Goal: Communication & Community: Answer question/provide support

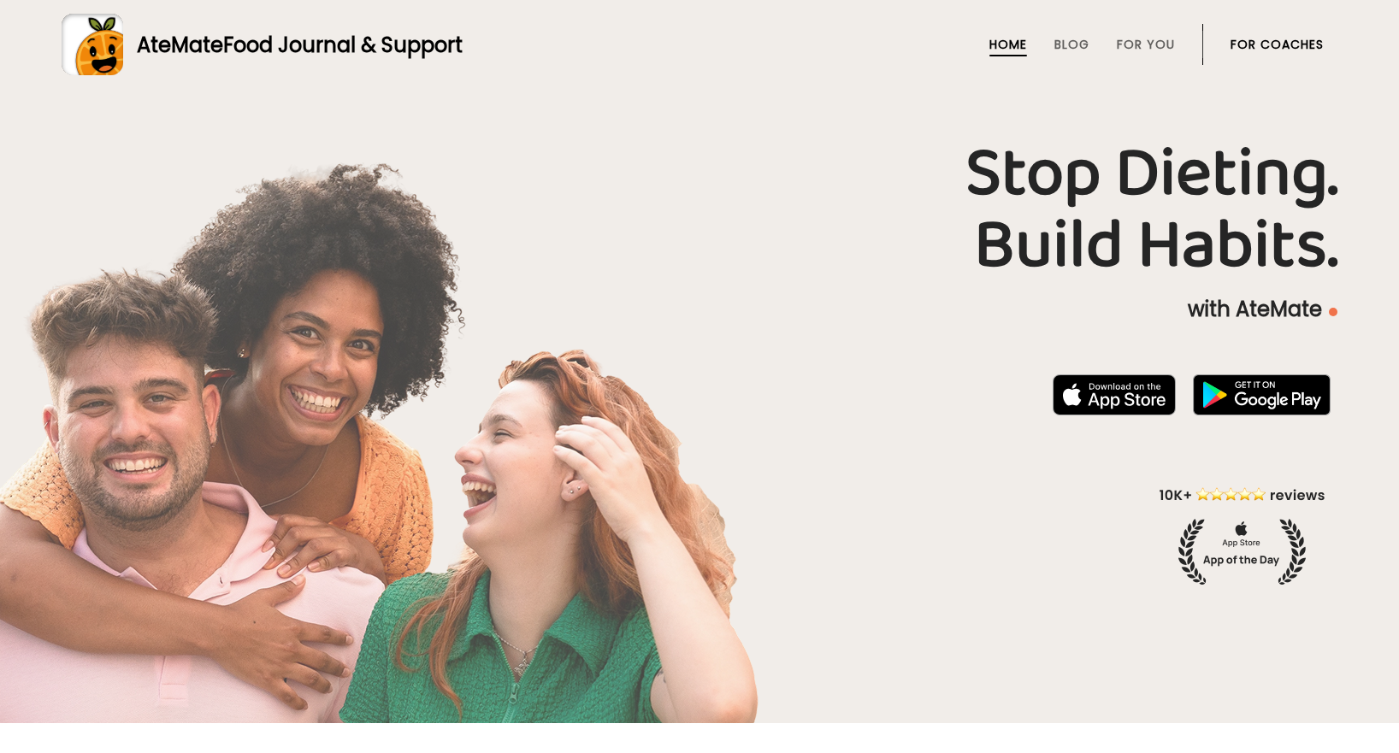
click at [1240, 54] on li "For Coaches" at bounding box center [1276, 44] width 93 height 41
click at [1242, 43] on link "For Coaches" at bounding box center [1276, 45] width 93 height 14
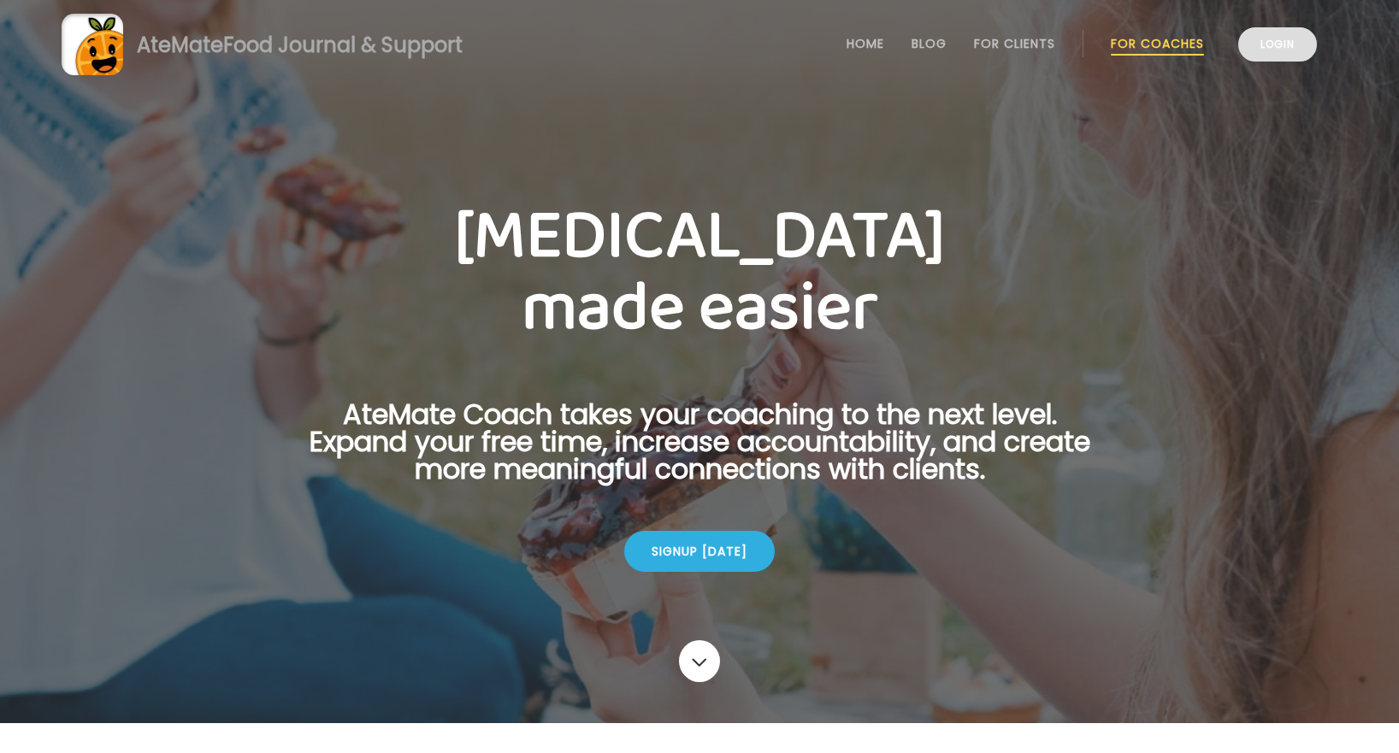
click at [1270, 37] on link "Login" at bounding box center [1277, 44] width 79 height 34
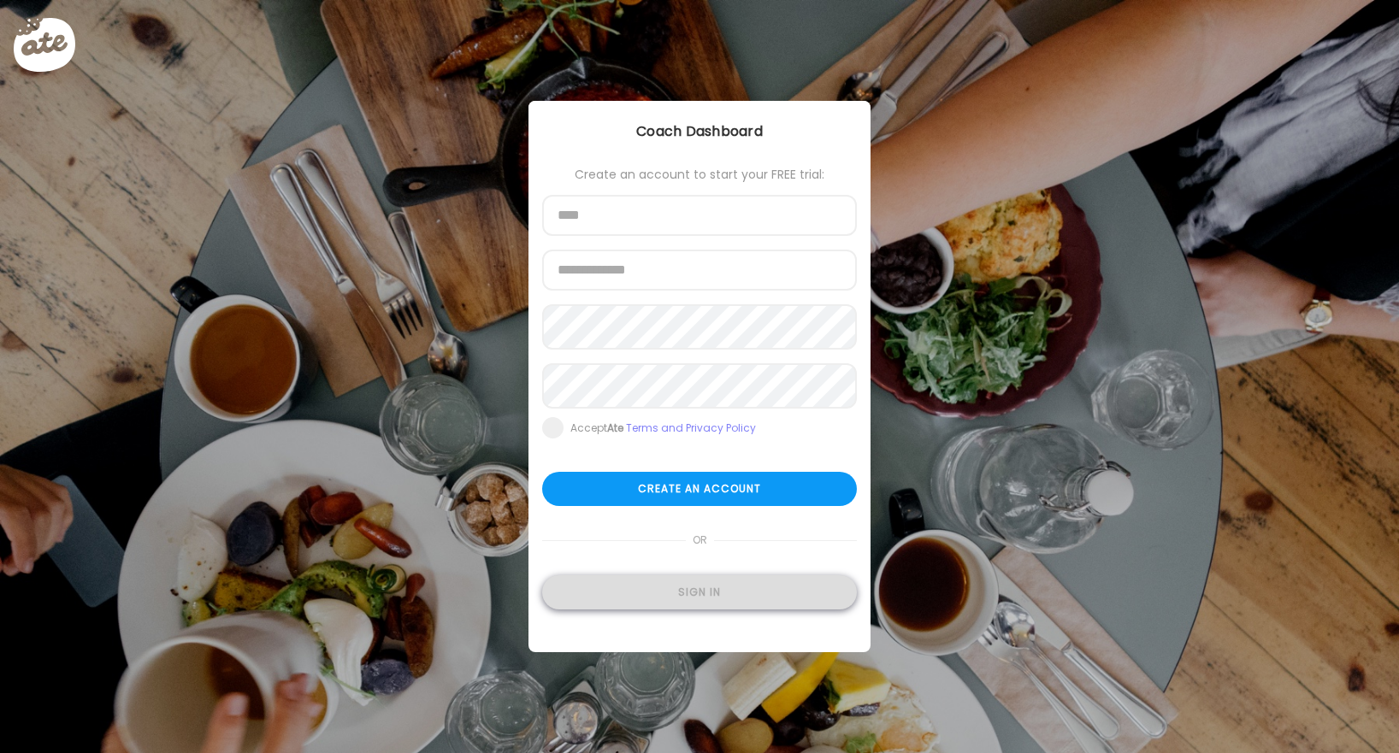
click at [653, 603] on div "Sign in" at bounding box center [699, 592] width 315 height 34
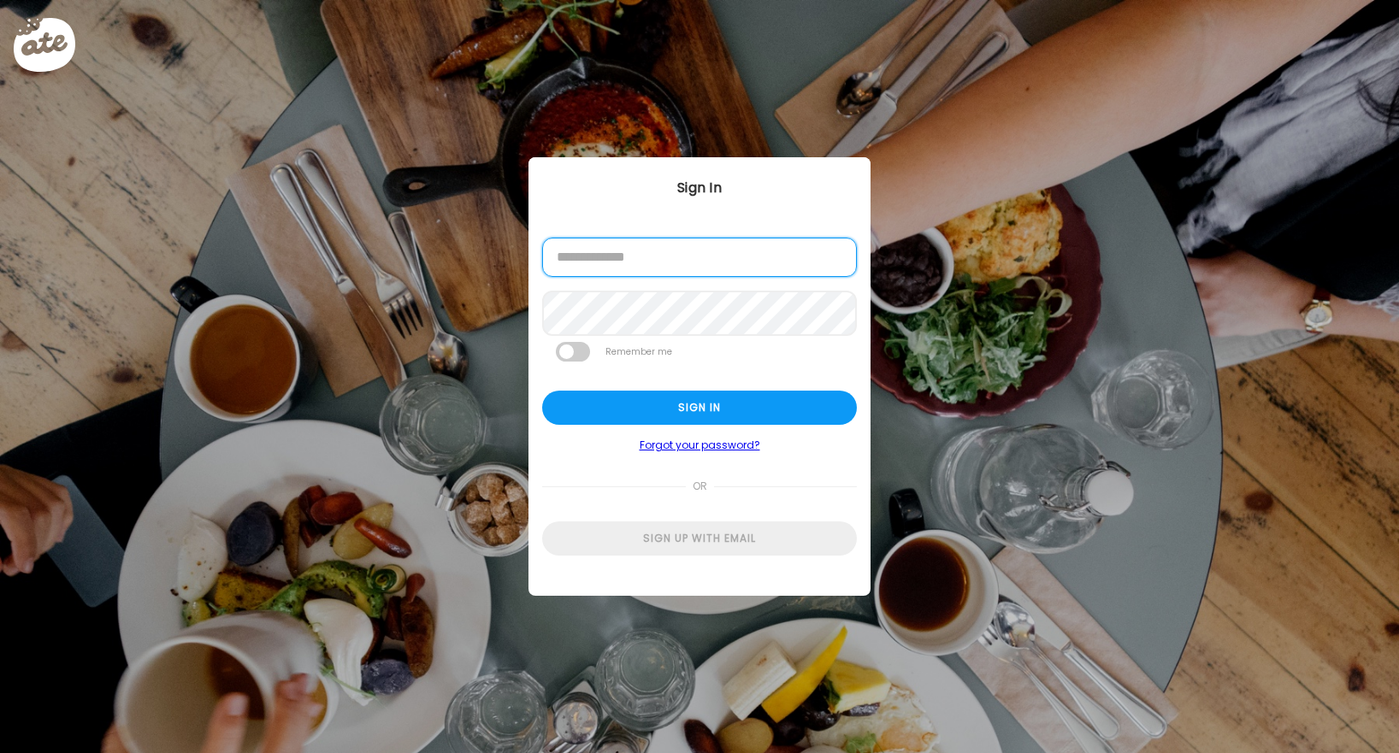
type input "**********"
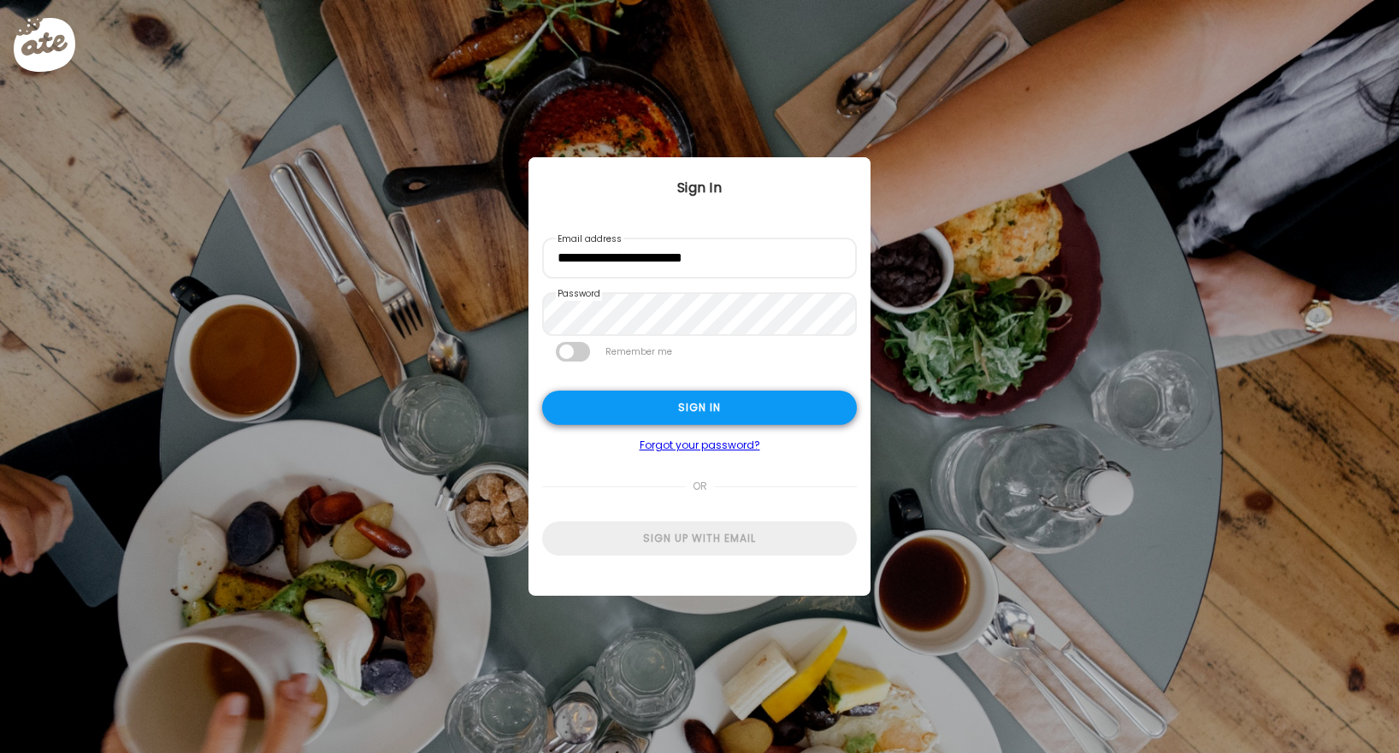
click at [659, 420] on div "Sign in" at bounding box center [699, 408] width 315 height 34
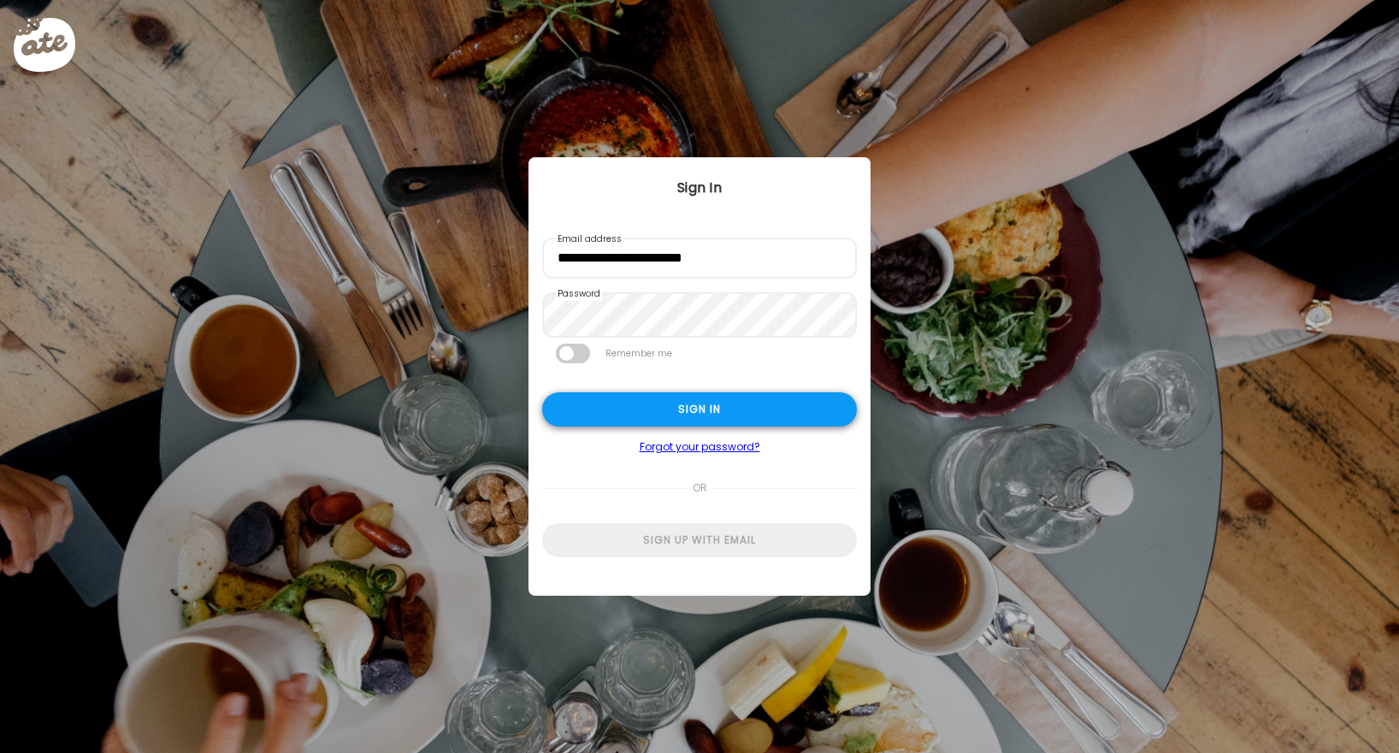
type input "**********"
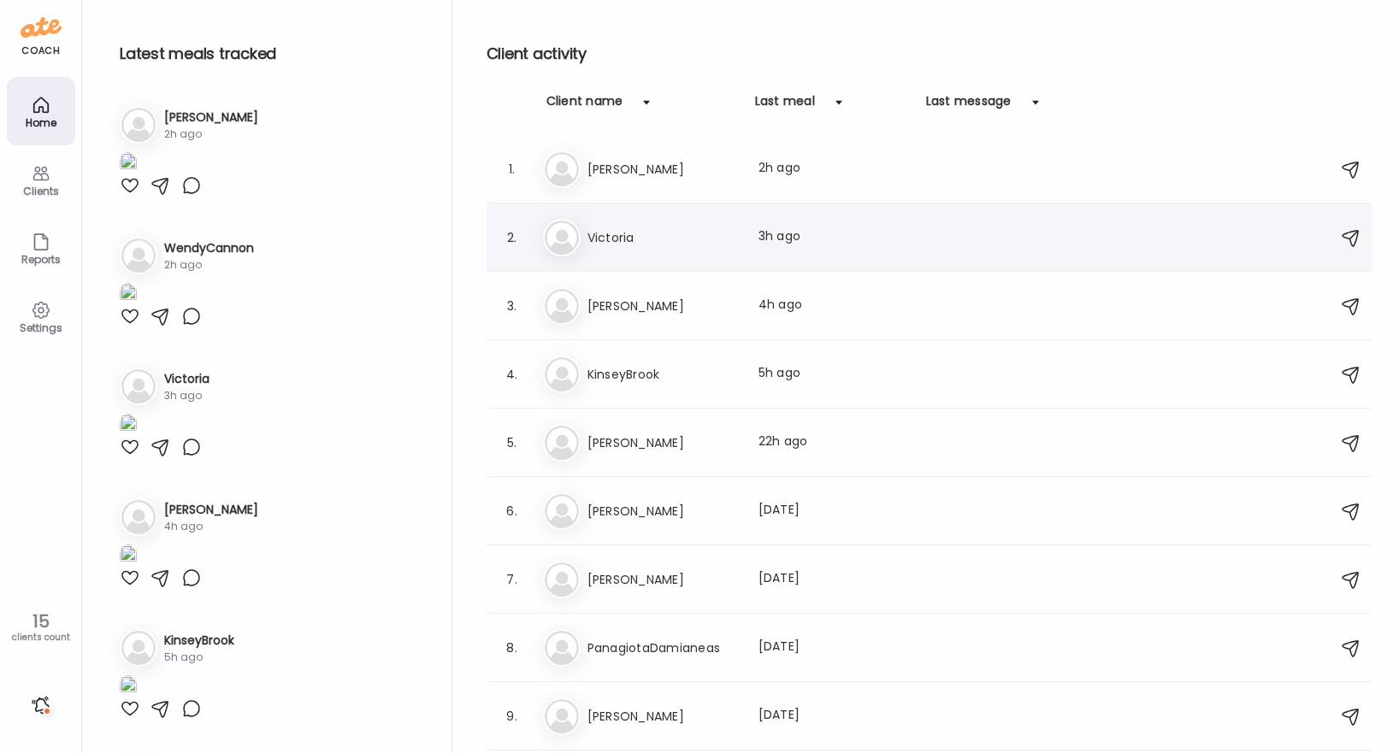
click at [607, 251] on div "Vi Victoria Last meal: 3h ago" at bounding box center [931, 238] width 777 height 38
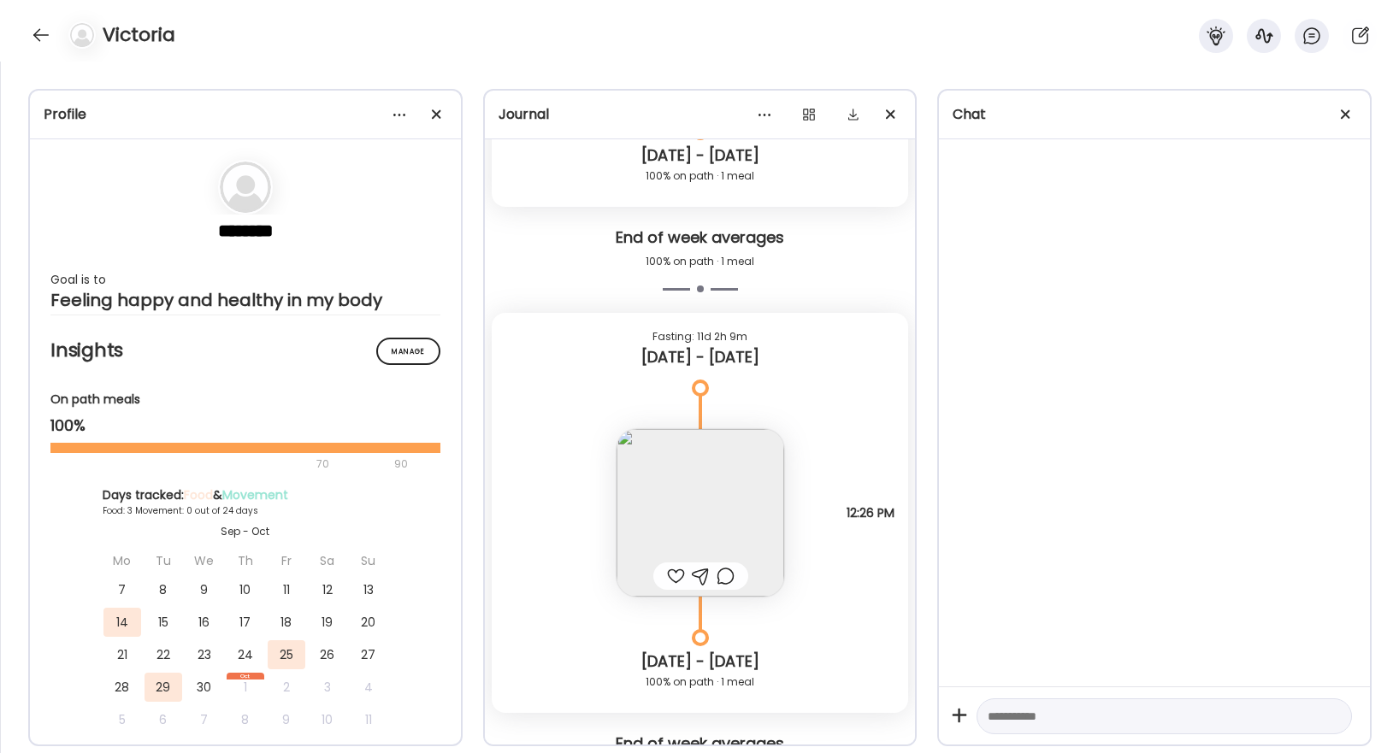
scroll to position [15959, 0]
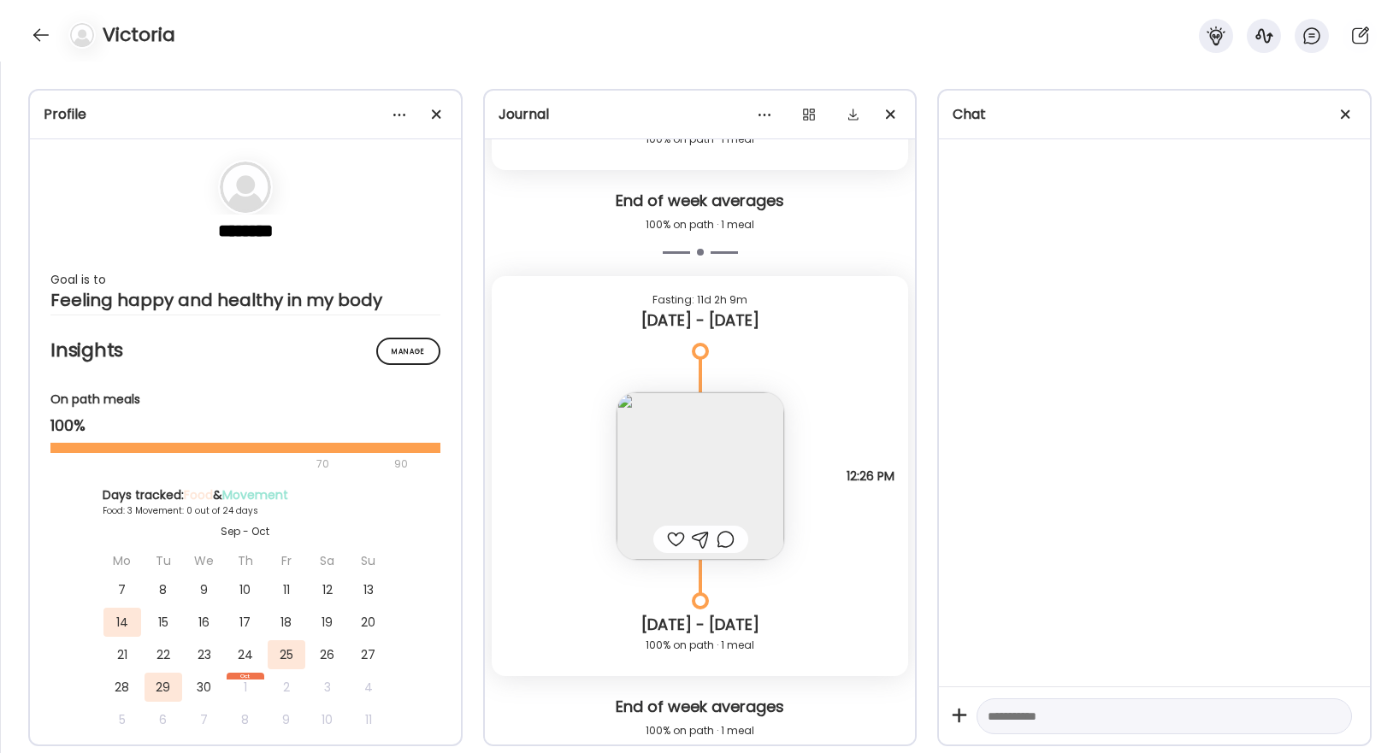
click at [696, 468] on img at bounding box center [701, 476] width 168 height 168
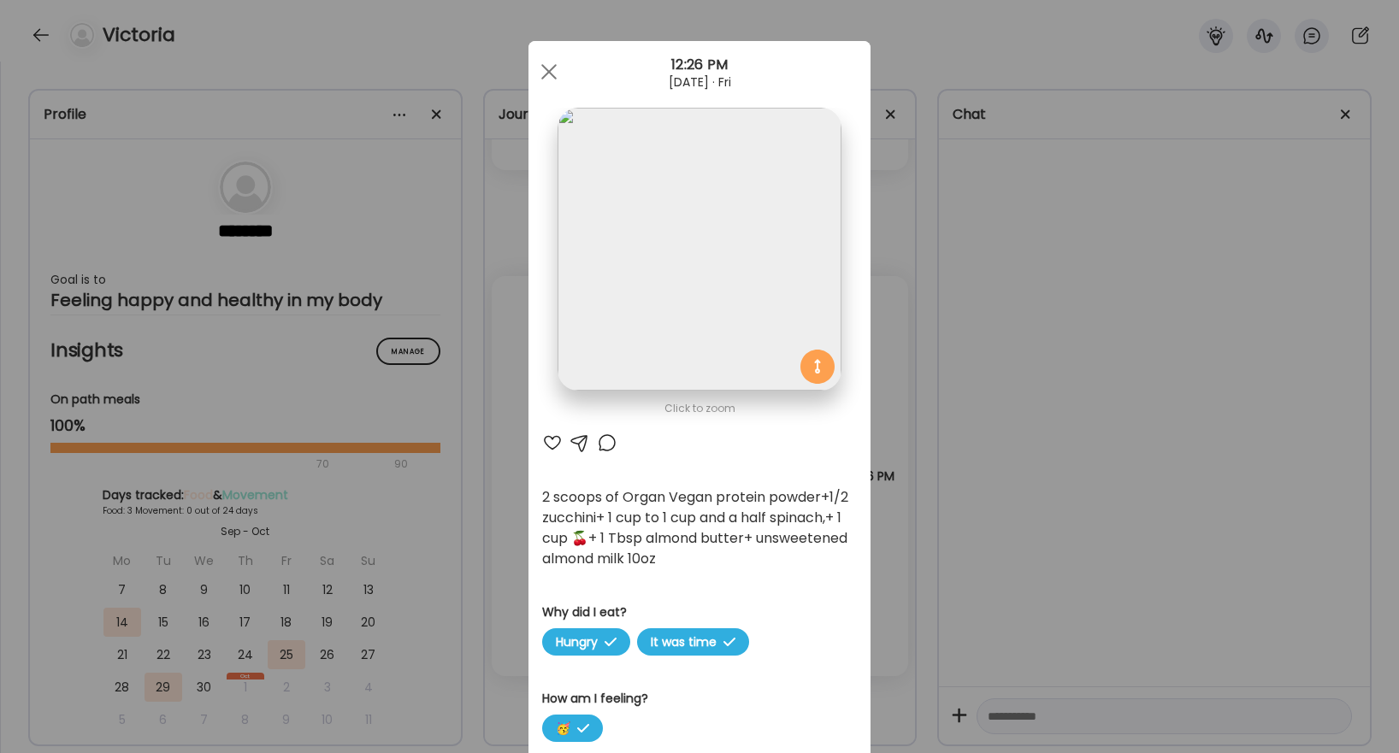
click at [550, 443] on div at bounding box center [552, 443] width 21 height 21
click at [606, 442] on div at bounding box center [607, 443] width 21 height 21
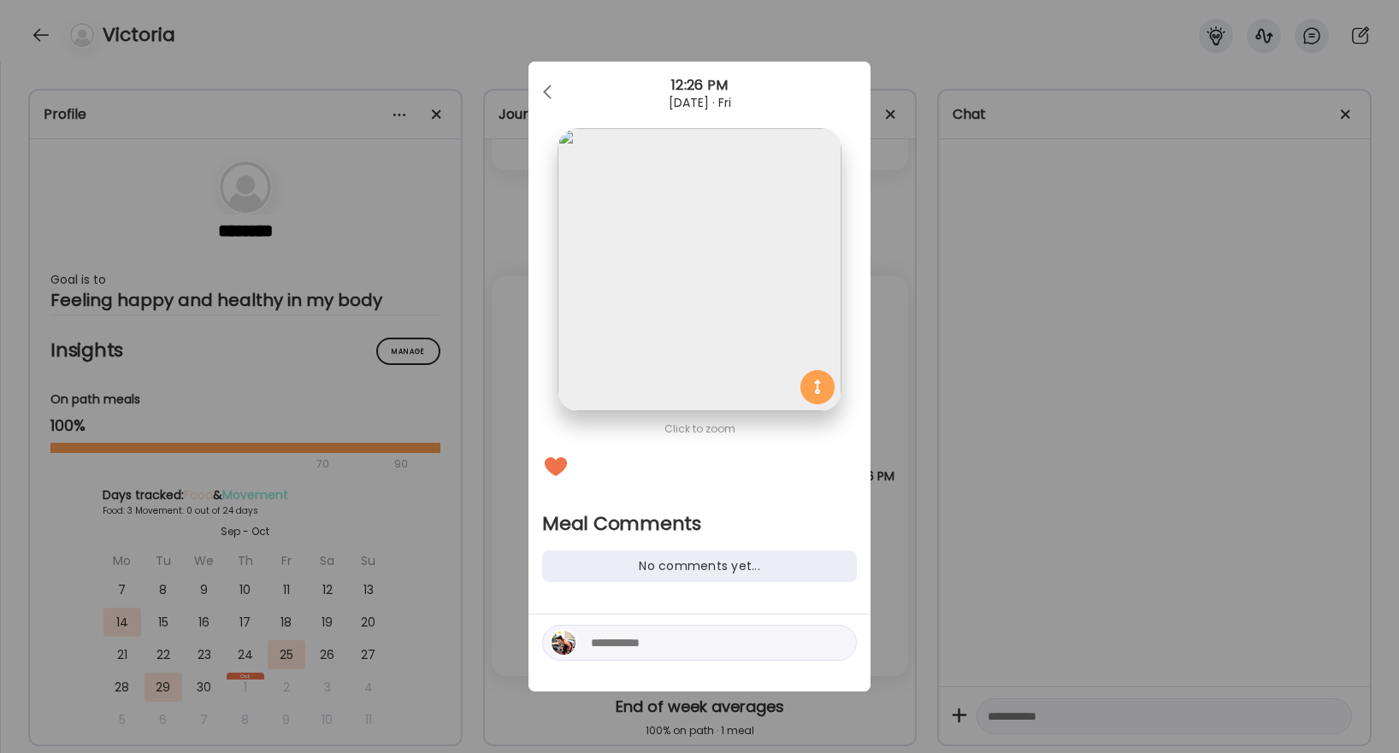
click at [668, 646] on textarea at bounding box center [706, 643] width 231 height 21
type textarea "**********"
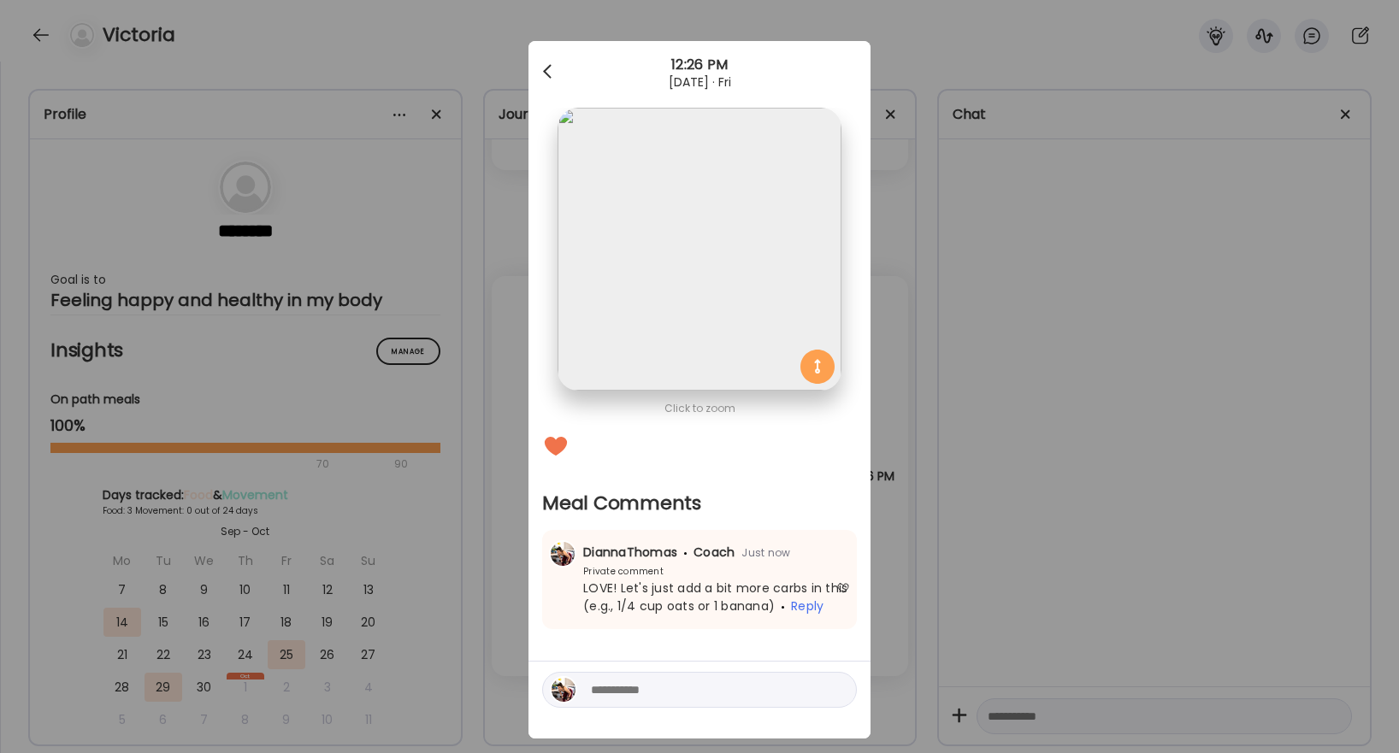
click at [536, 74] on div at bounding box center [549, 72] width 34 height 34
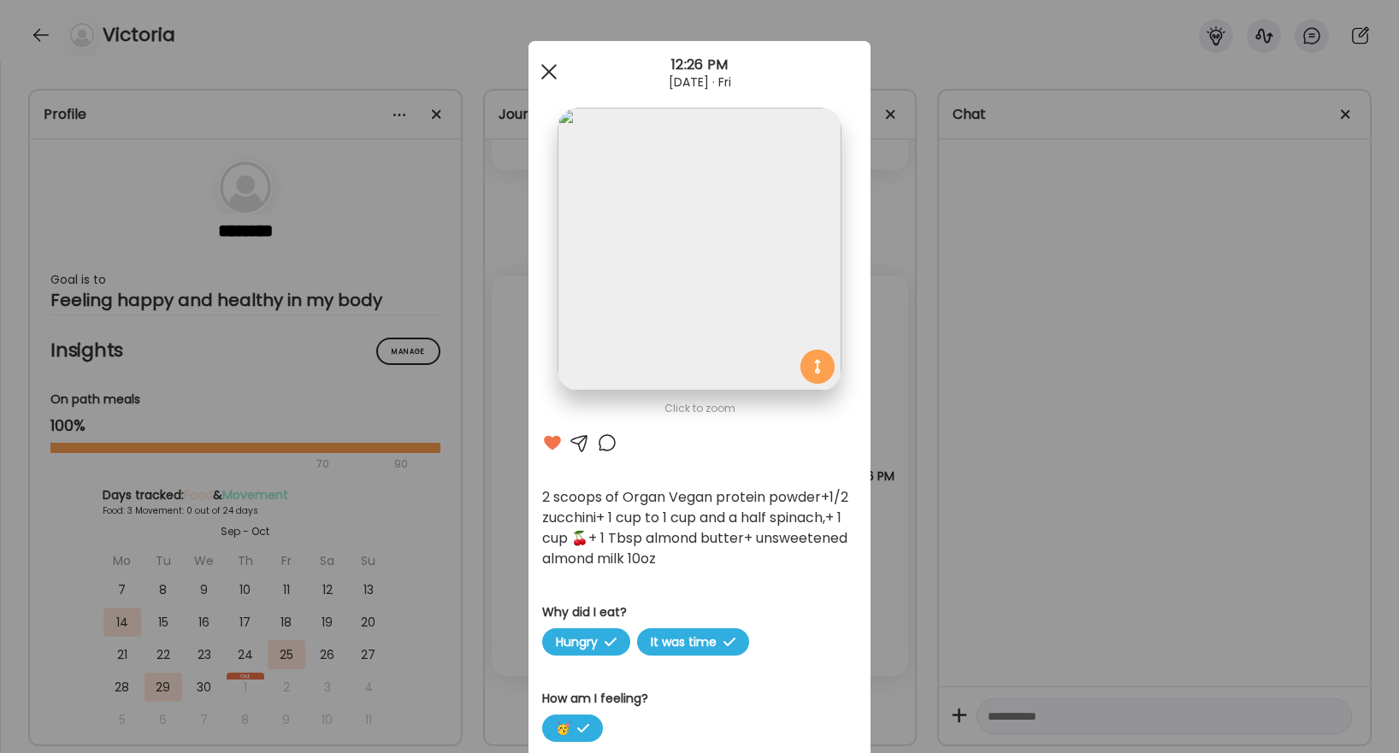
scroll to position [0, 0]
click at [552, 67] on div at bounding box center [549, 72] width 34 height 34
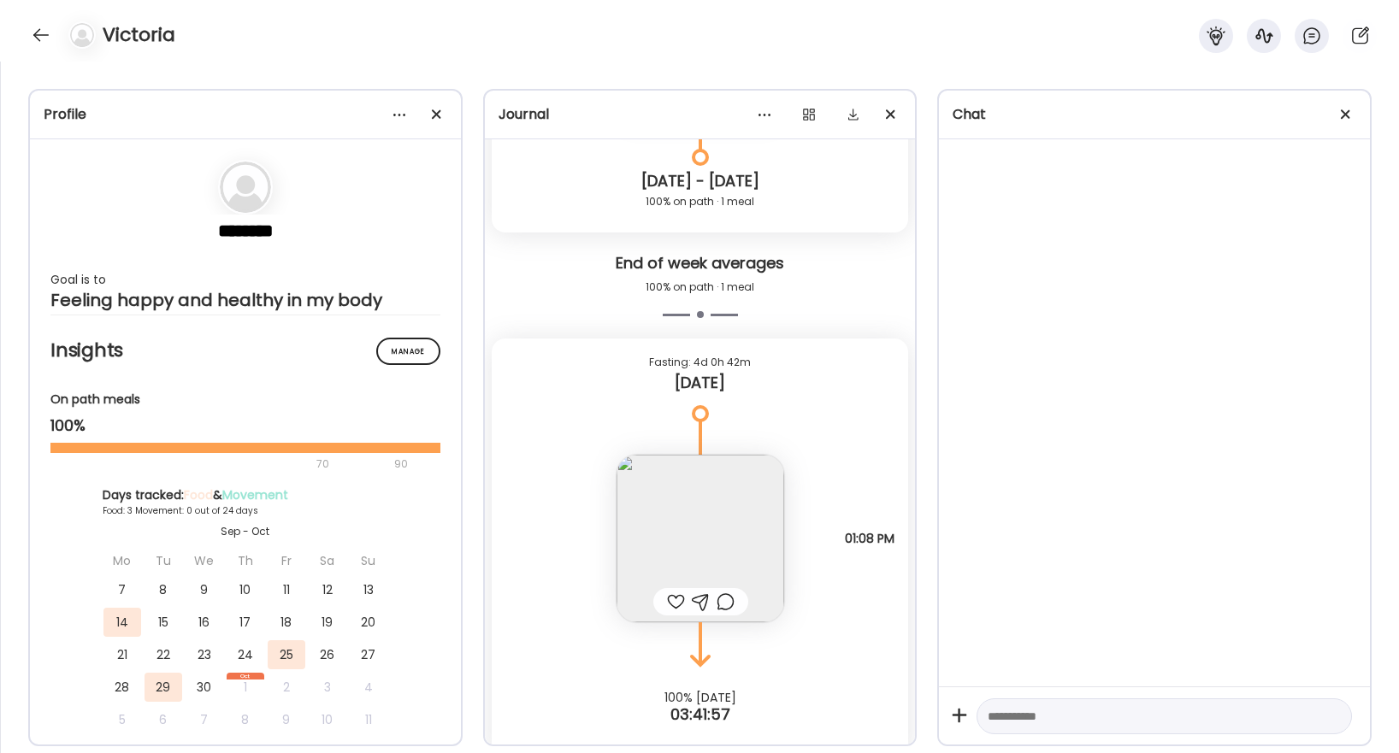
scroll to position [16405, 0]
click at [702, 540] on img at bounding box center [701, 537] width 168 height 168
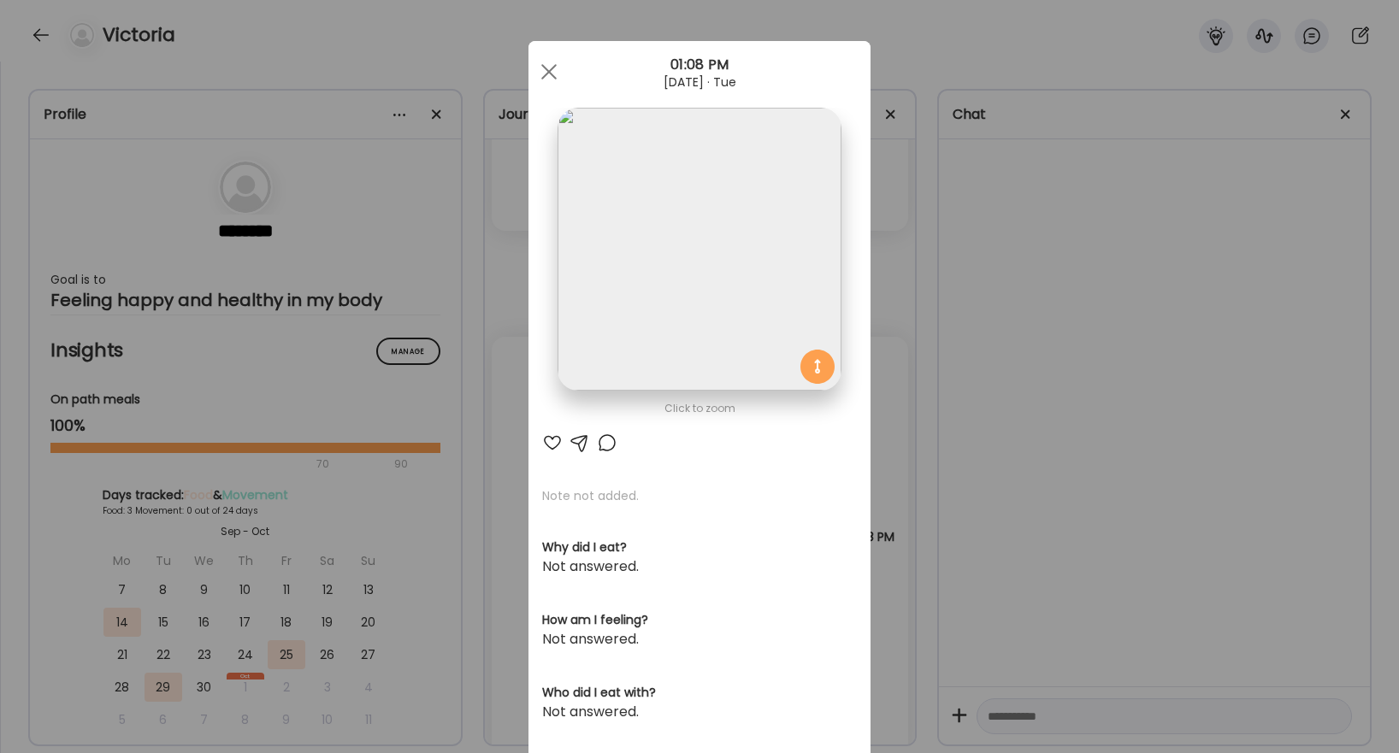
click at [553, 444] on div at bounding box center [552, 443] width 21 height 21
click at [552, 80] on div at bounding box center [549, 72] width 34 height 34
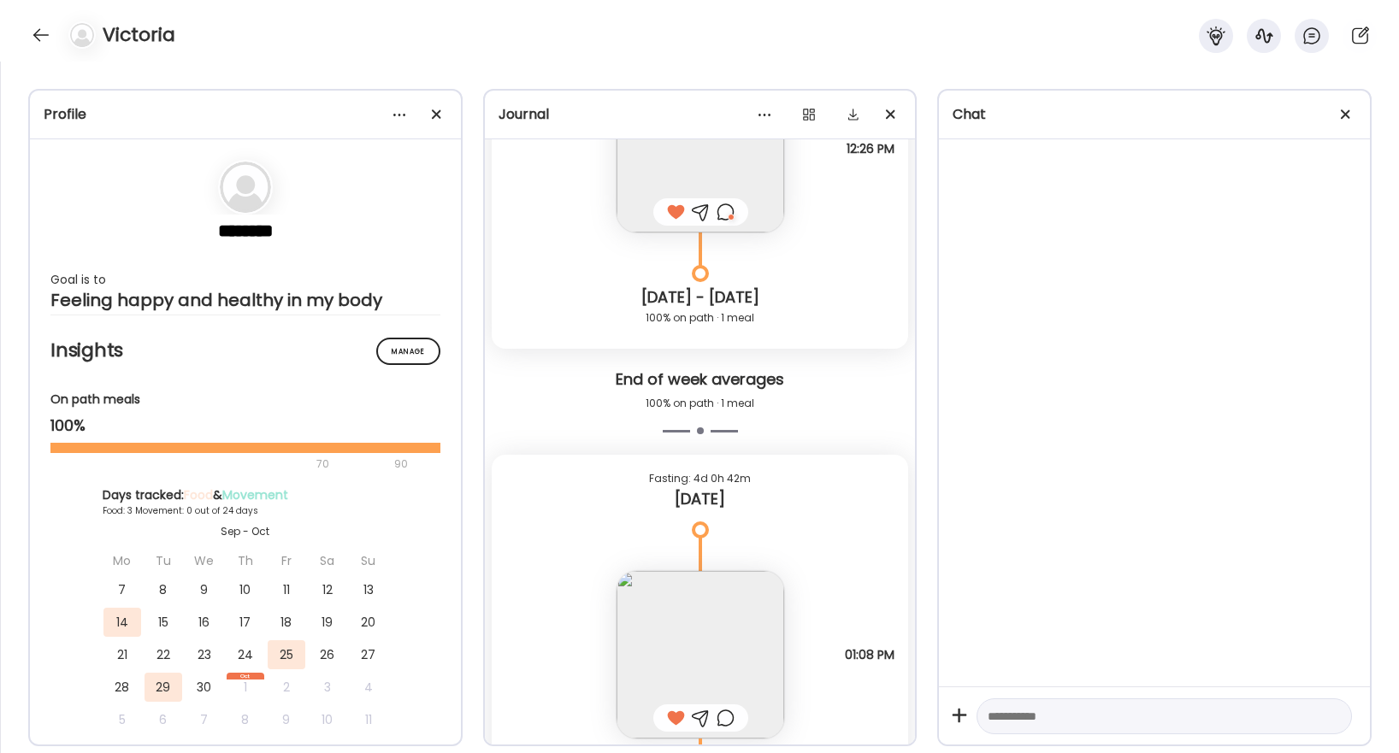
scroll to position [16162, 0]
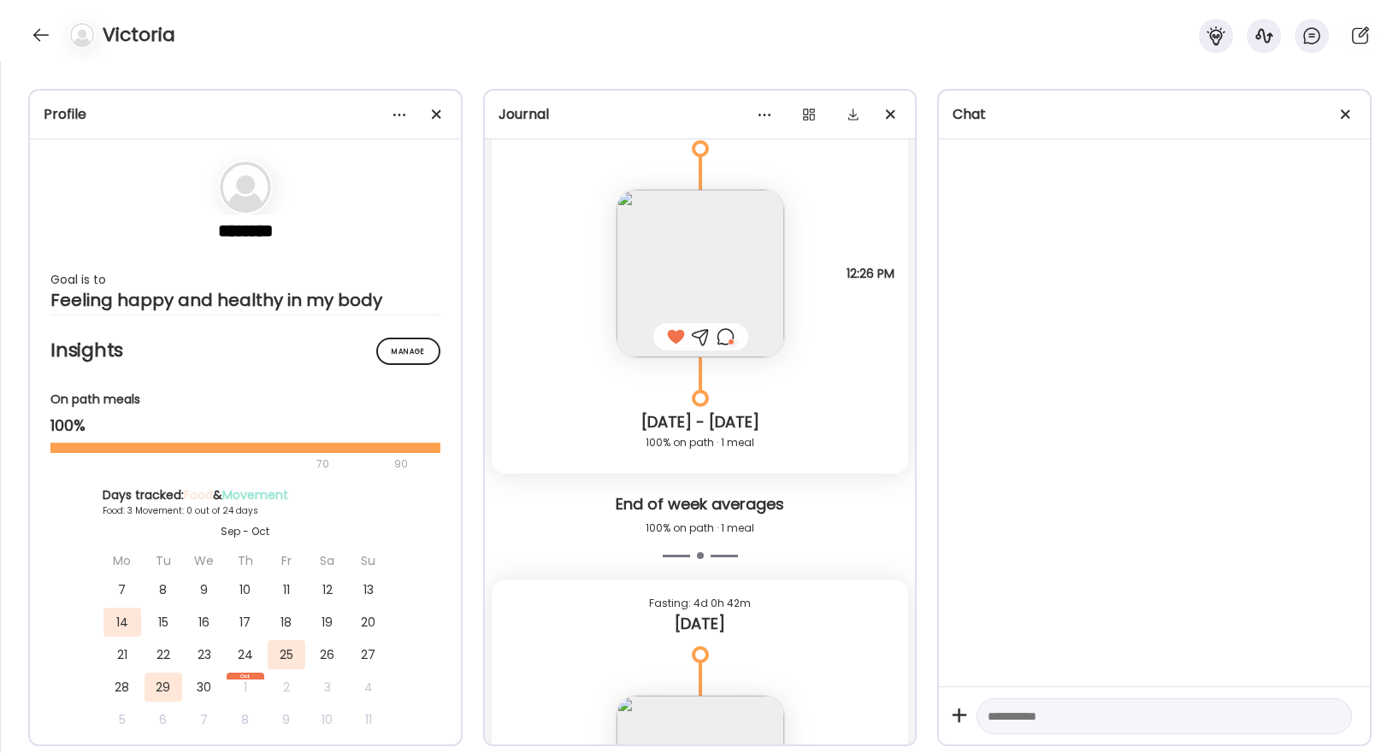
click at [715, 267] on img at bounding box center [701, 274] width 168 height 168
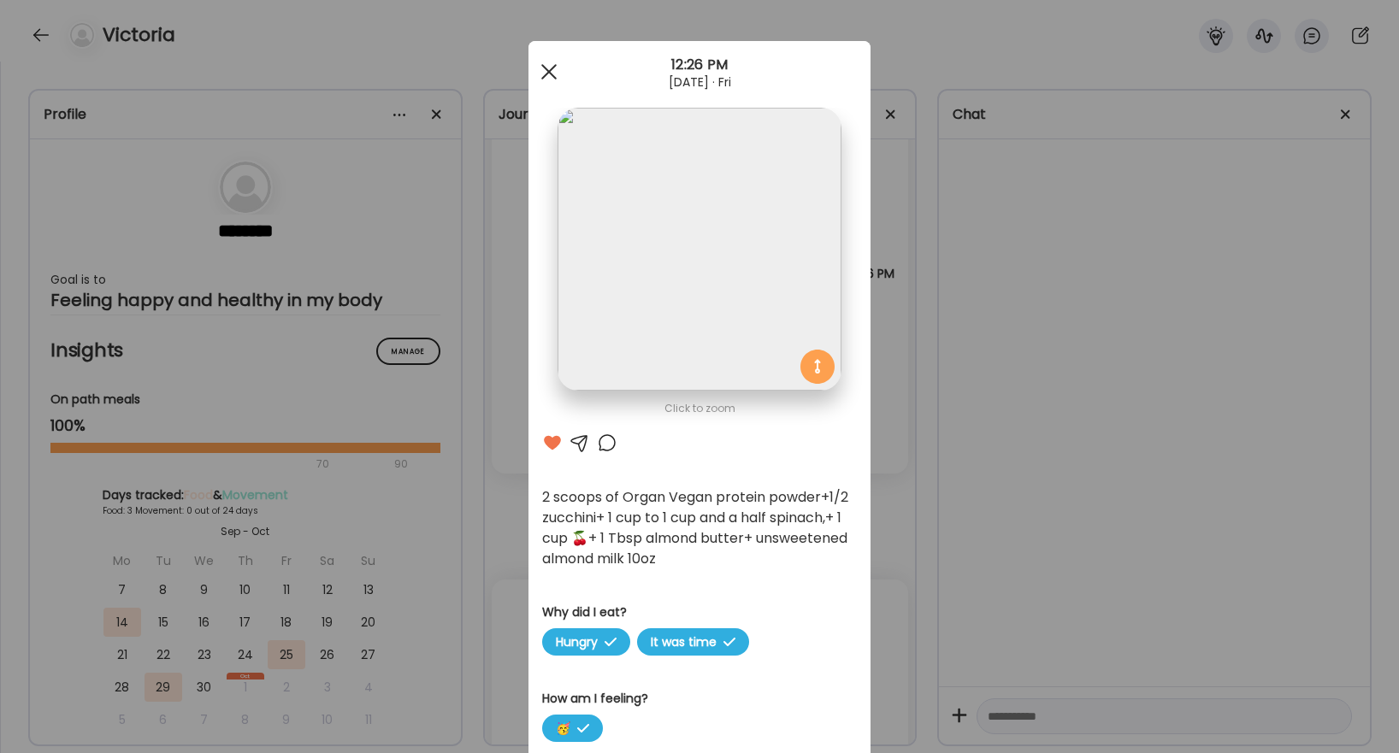
click at [547, 64] on div at bounding box center [549, 72] width 34 height 34
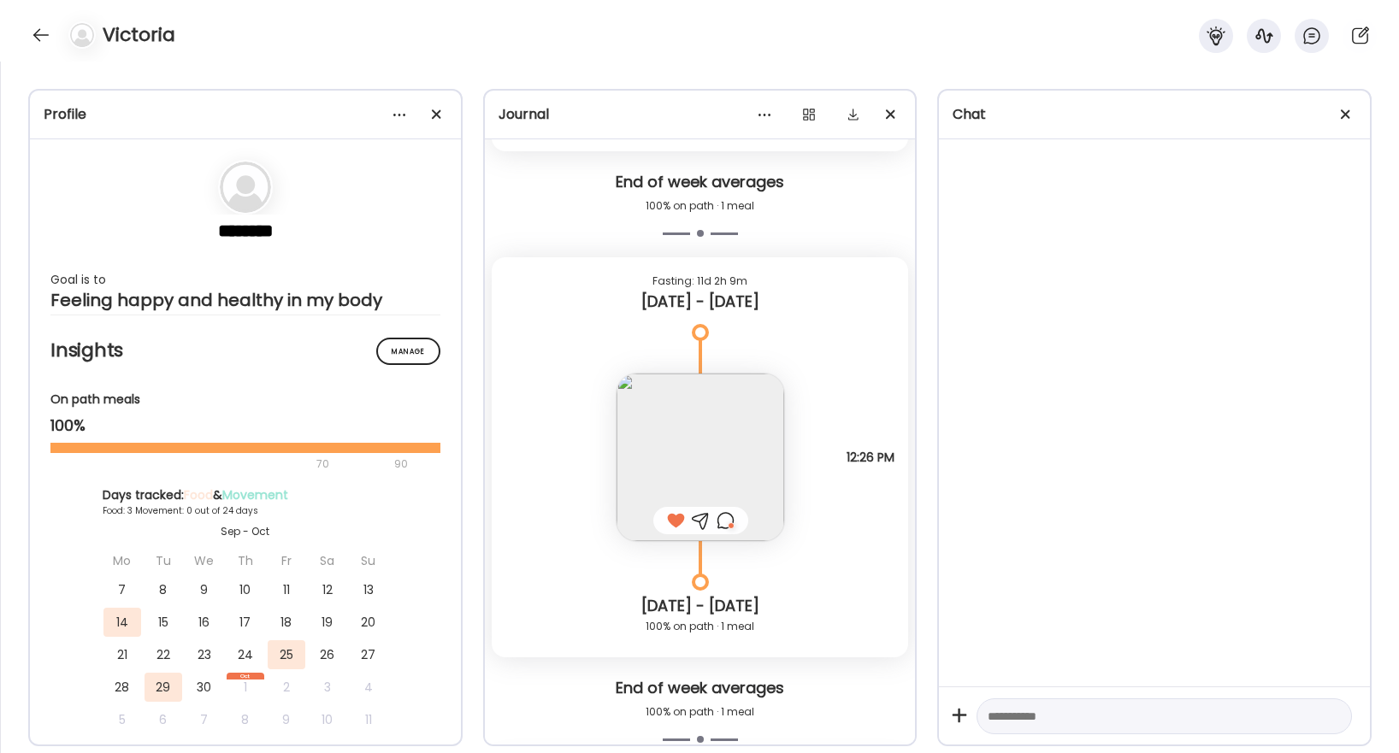
scroll to position [16022, 0]
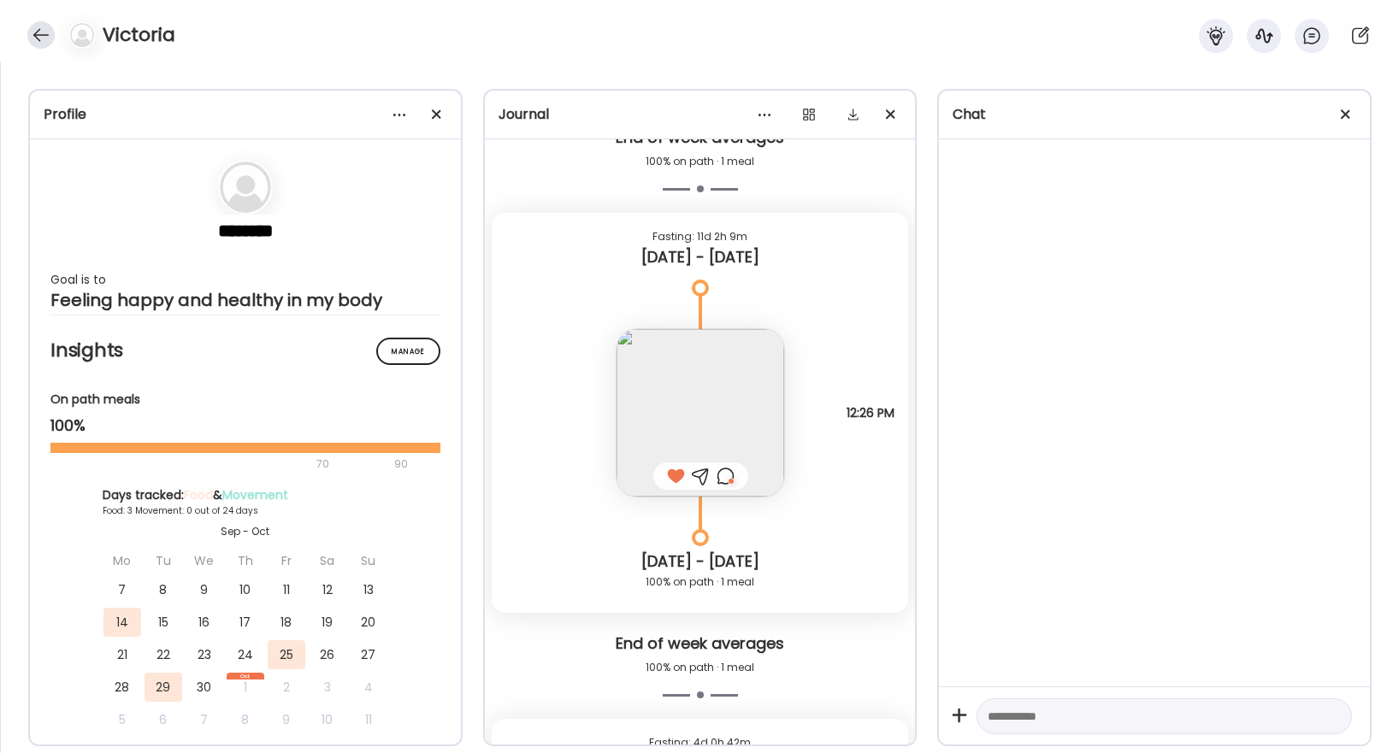
click at [41, 38] on div at bounding box center [40, 34] width 27 height 27
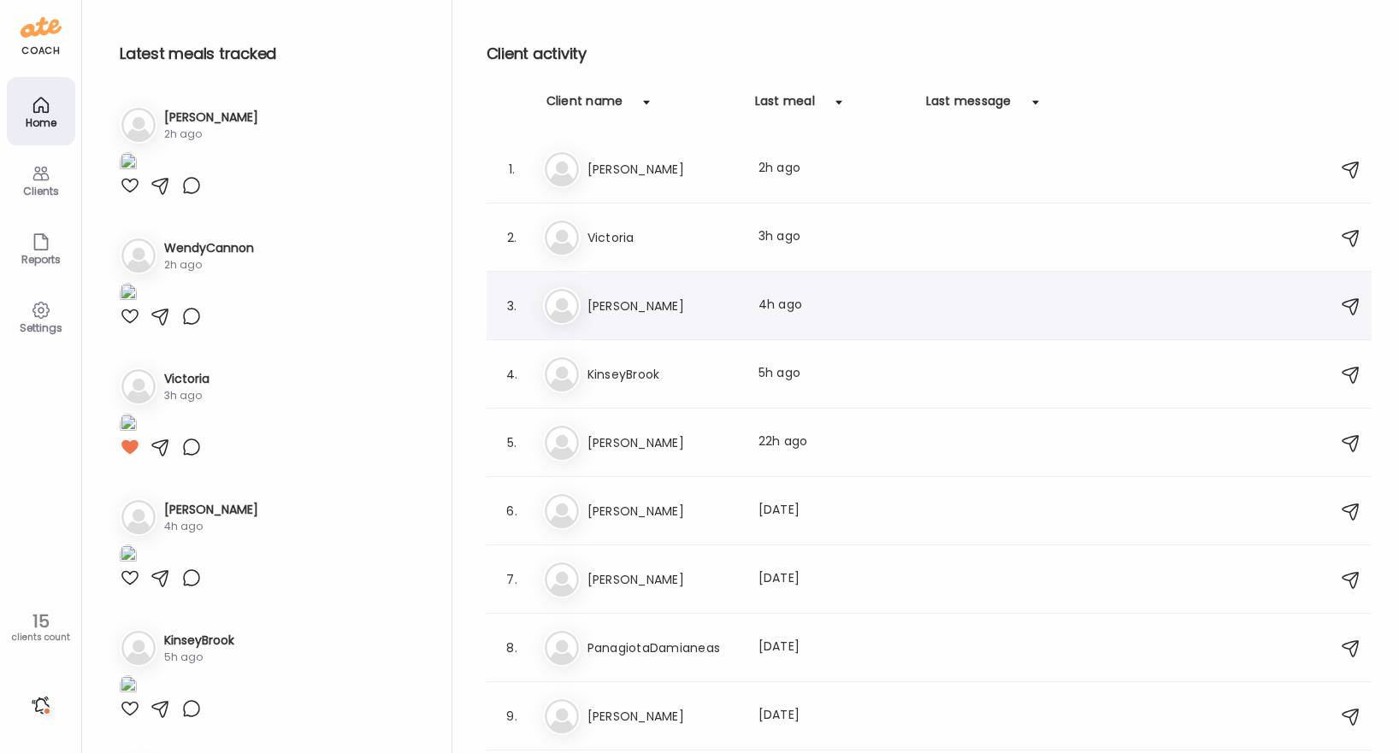
click at [703, 312] on h3 "Richie" at bounding box center [662, 306] width 150 height 21
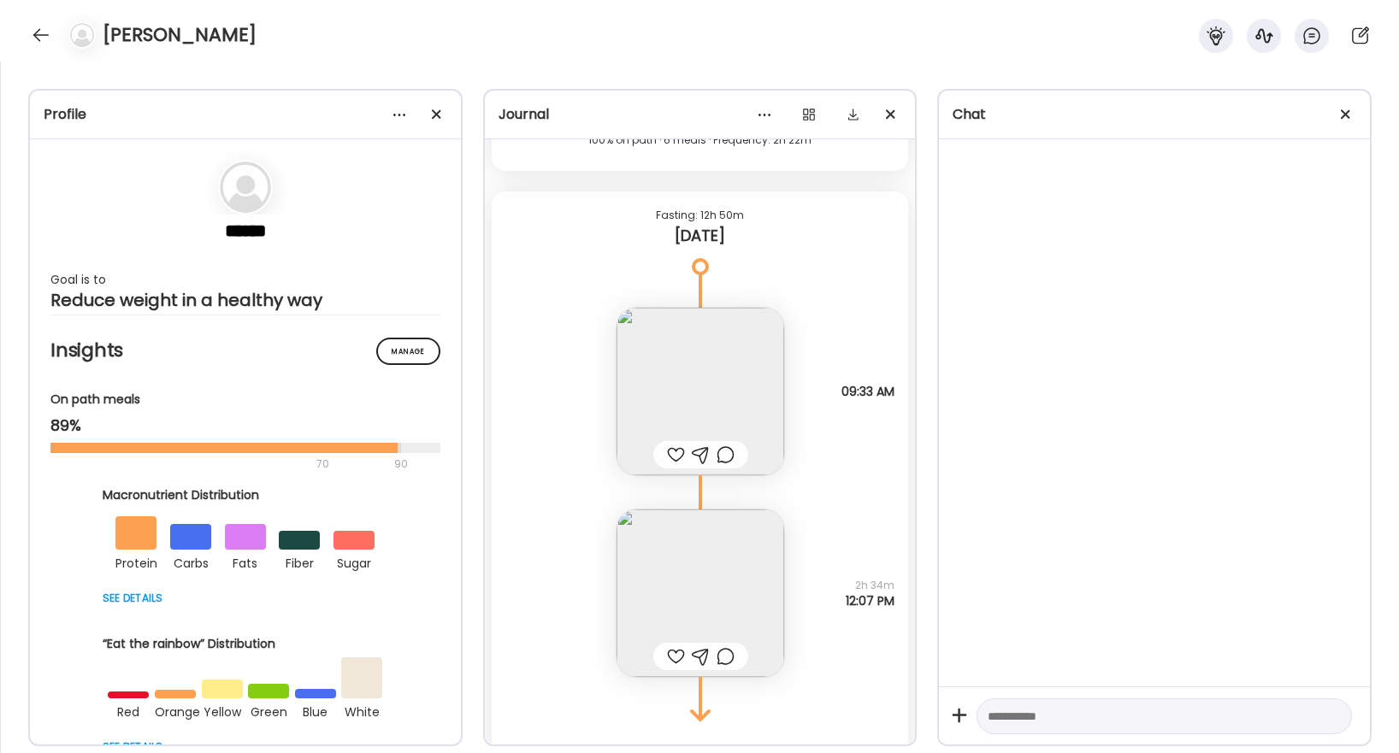
scroll to position [36848, 0]
click at [676, 460] on div at bounding box center [676, 459] width 18 height 21
click at [730, 459] on div at bounding box center [726, 459] width 18 height 21
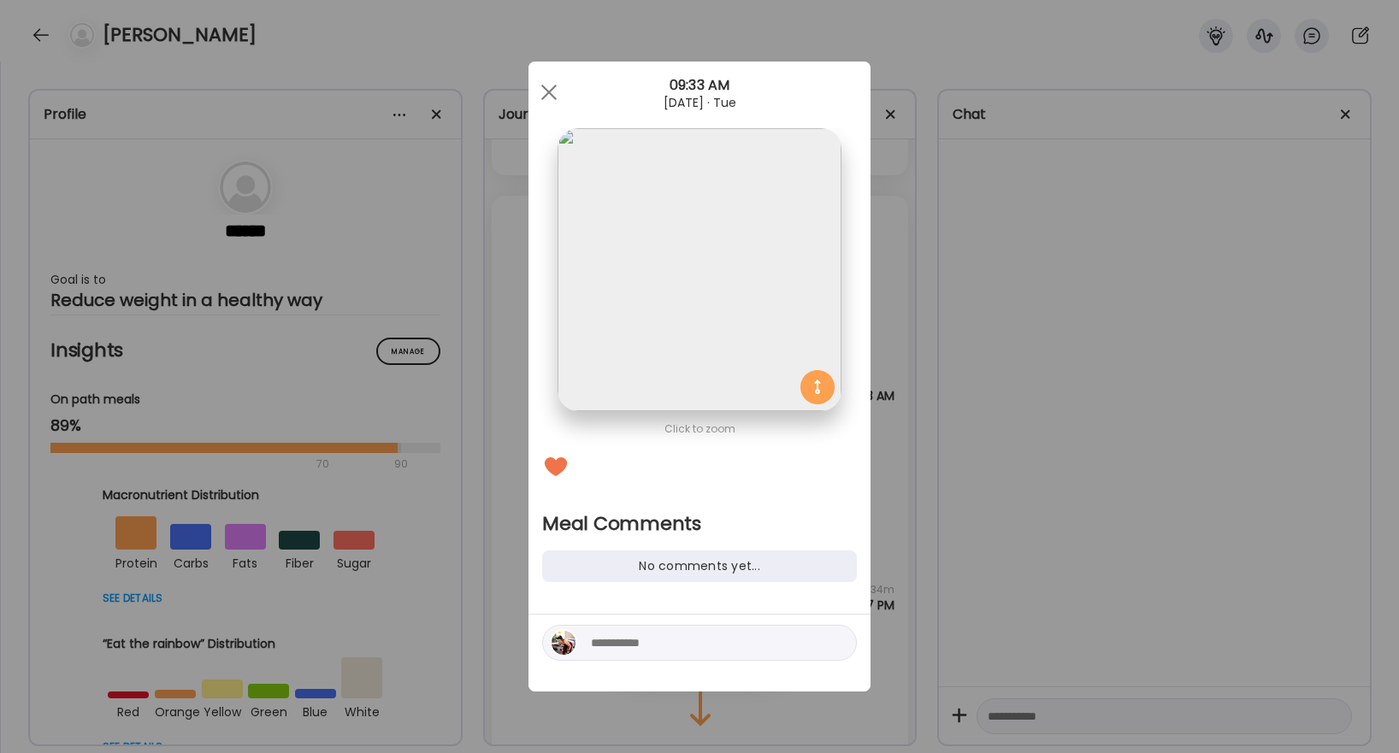
click at [681, 631] on div at bounding box center [699, 643] width 315 height 36
click at [683, 625] on div at bounding box center [699, 643] width 315 height 36
click at [678, 640] on textarea at bounding box center [706, 643] width 231 height 21
type textarea "****"
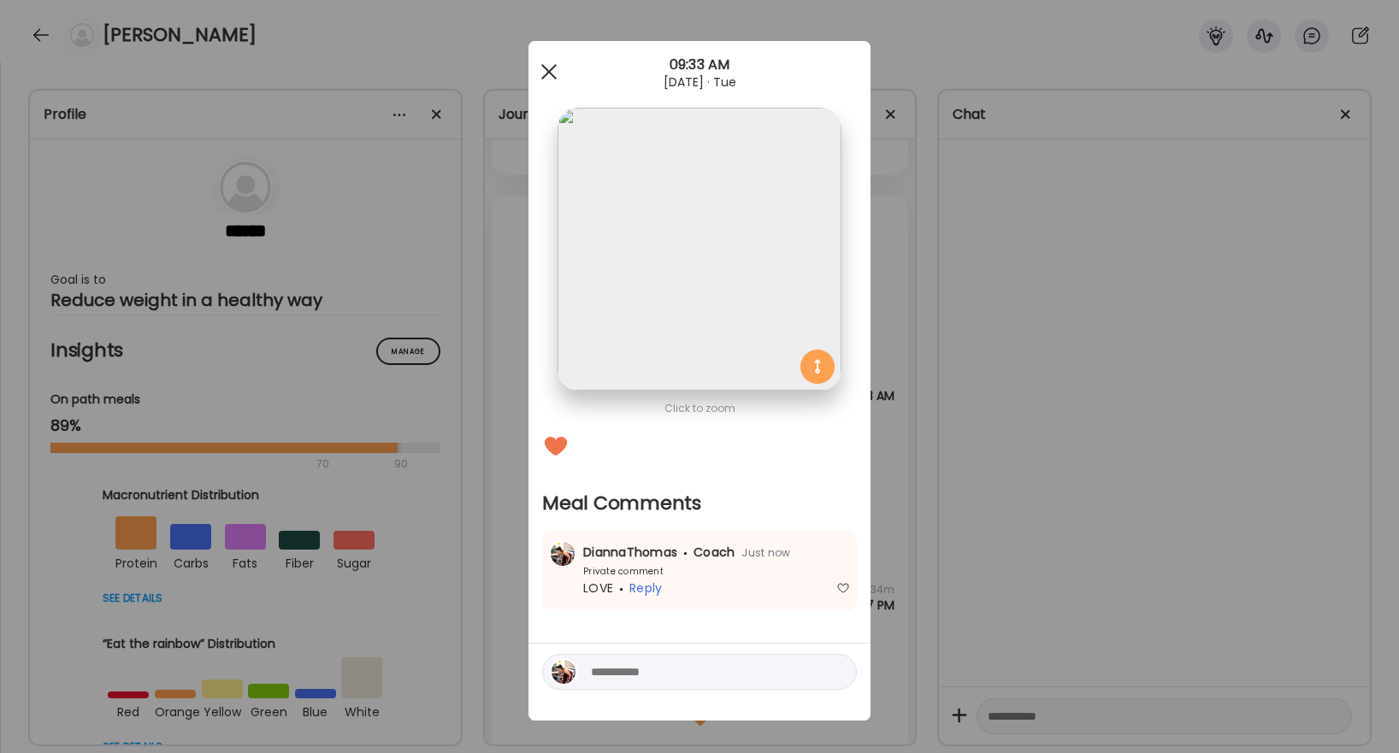
click at [548, 68] on div at bounding box center [549, 72] width 34 height 34
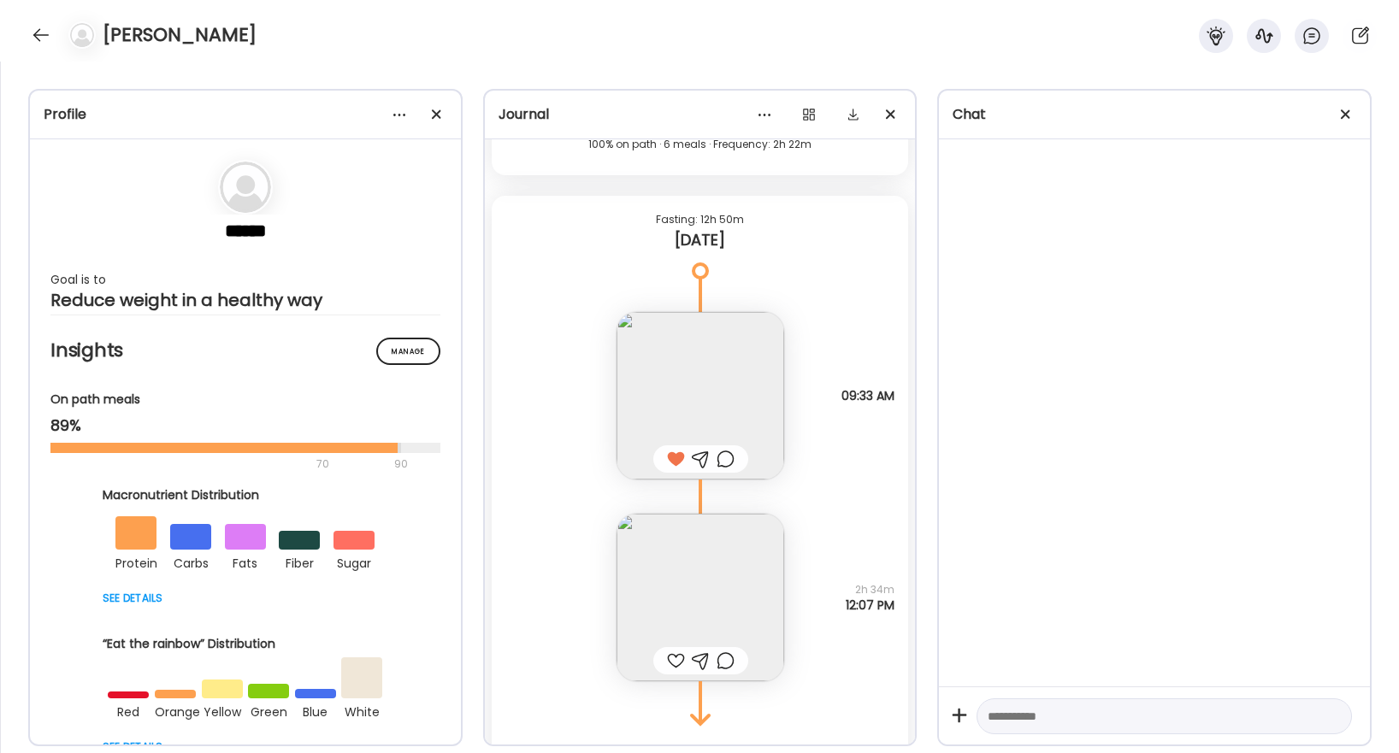
click at [675, 655] on div at bounding box center [676, 661] width 18 height 21
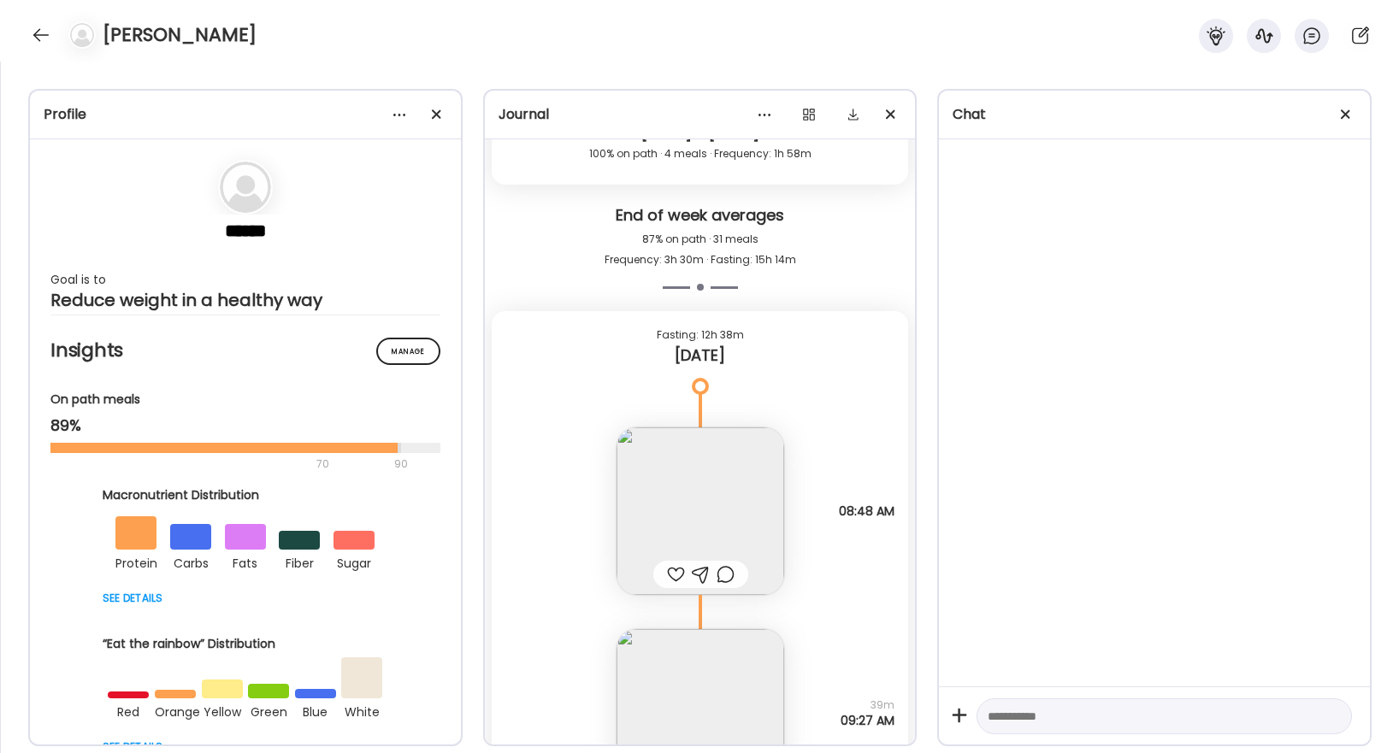
scroll to position [35574, 0]
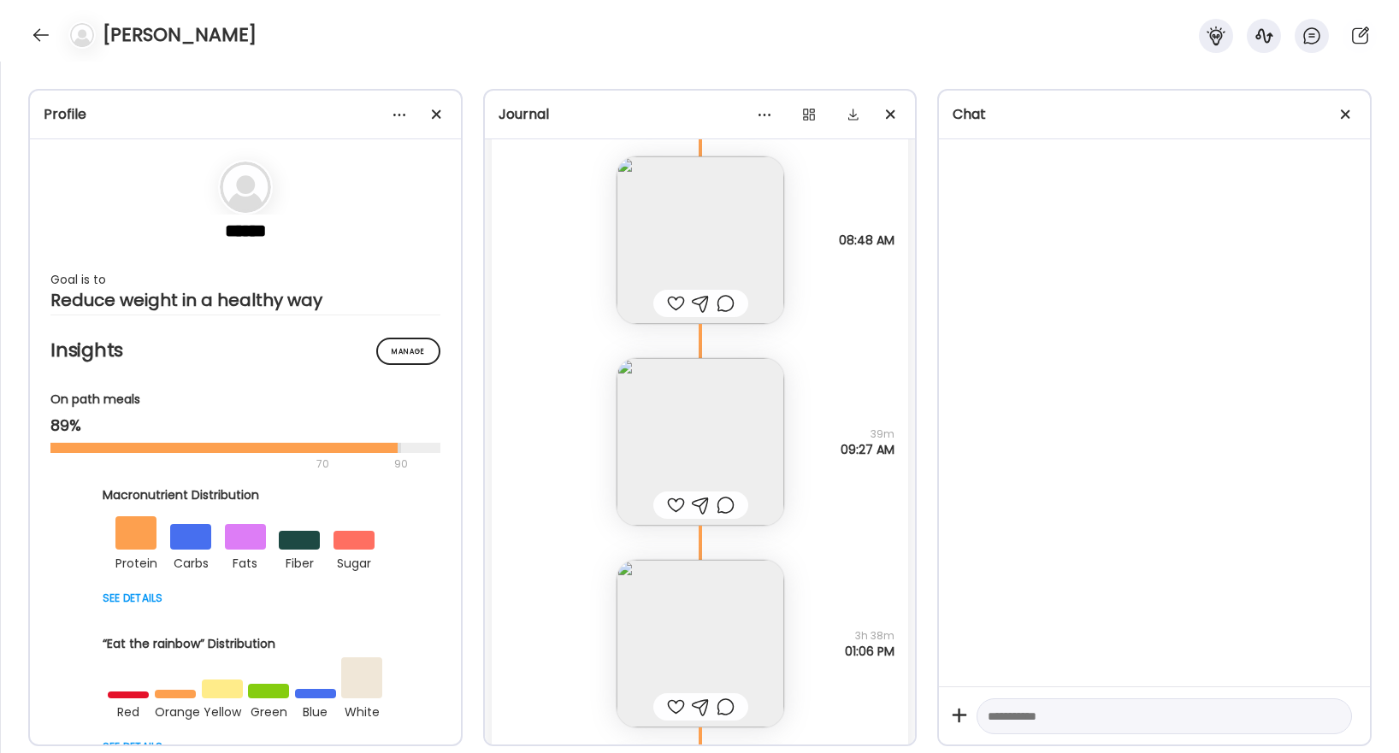
click at [672, 503] on div at bounding box center [676, 505] width 18 height 21
click at [672, 701] on div at bounding box center [676, 707] width 18 height 21
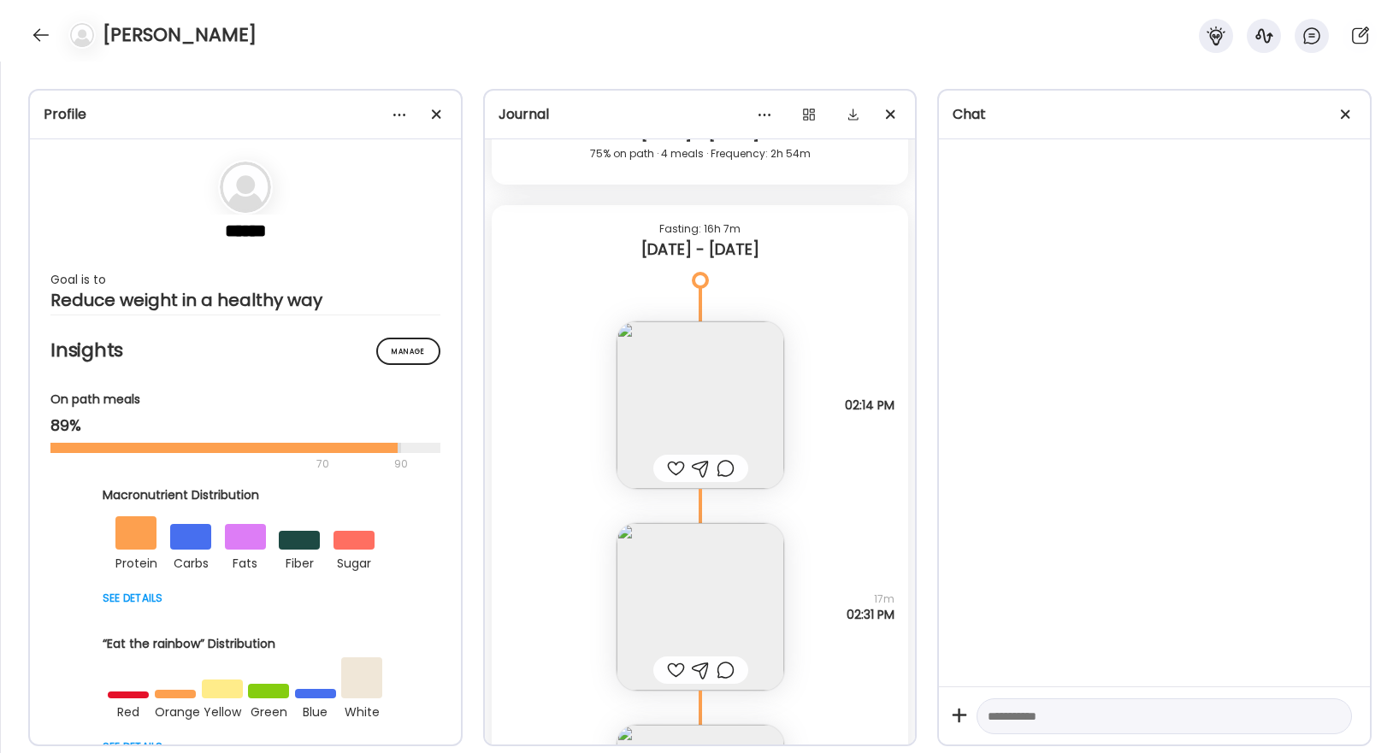
scroll to position [34261, 0]
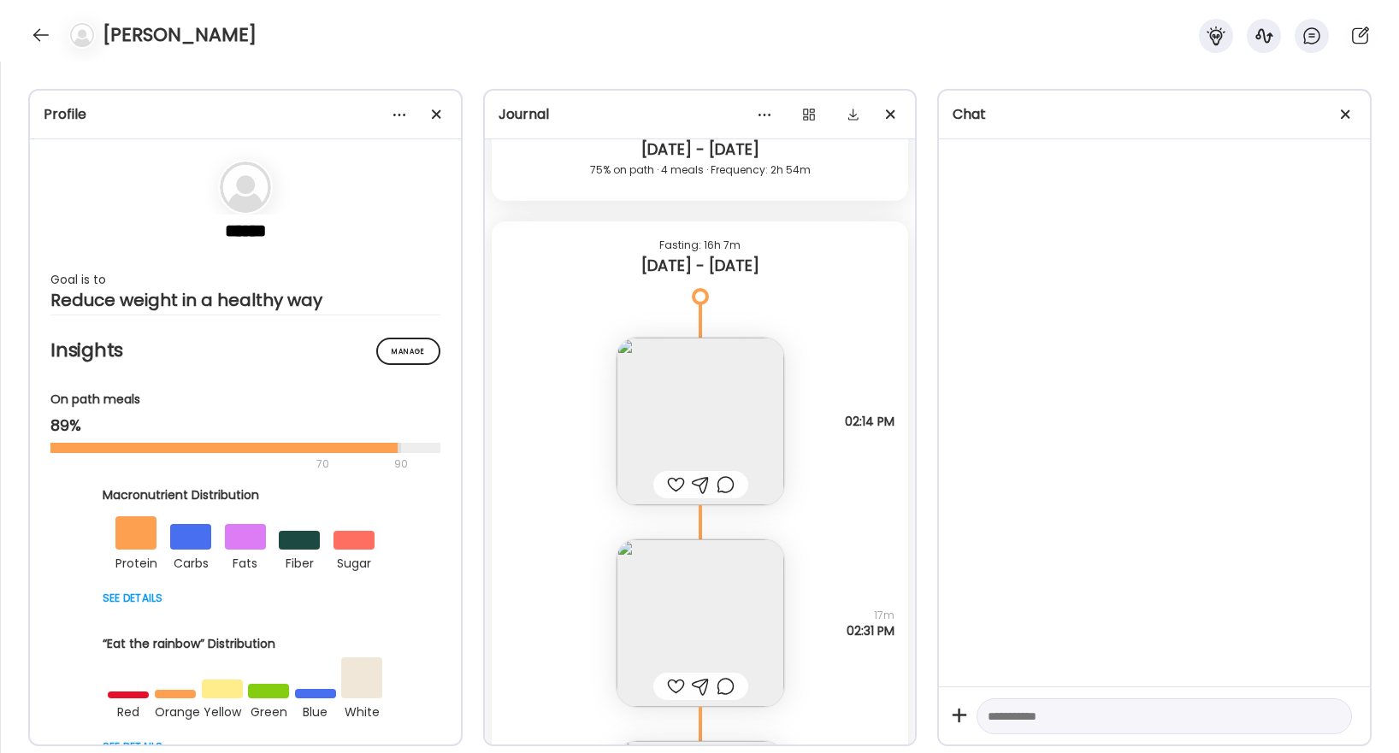
click at [679, 481] on div at bounding box center [676, 485] width 18 height 21
click at [675, 683] on div at bounding box center [676, 686] width 18 height 21
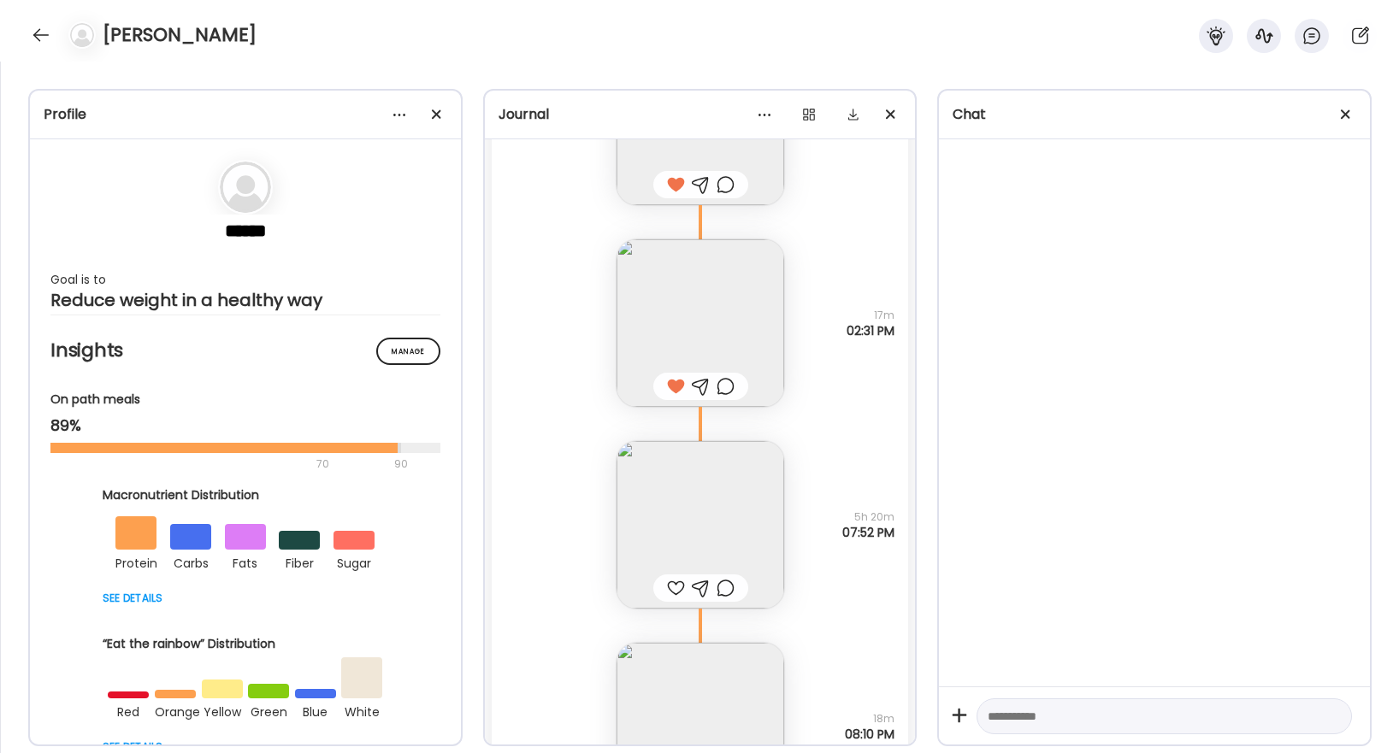
scroll to position [34564, 0]
click at [675, 588] on div at bounding box center [676, 585] width 18 height 21
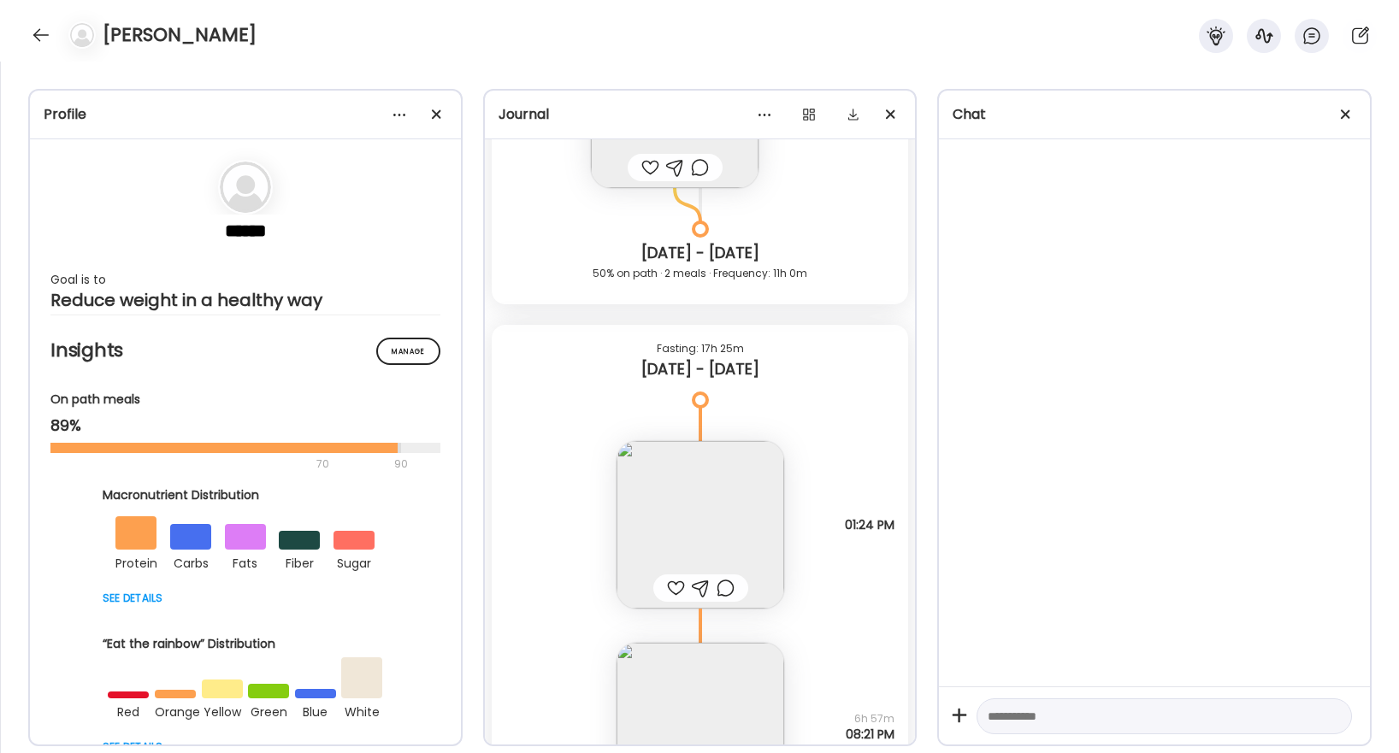
scroll to position [33129, 0]
click at [645, 509] on img at bounding box center [701, 528] width 168 height 168
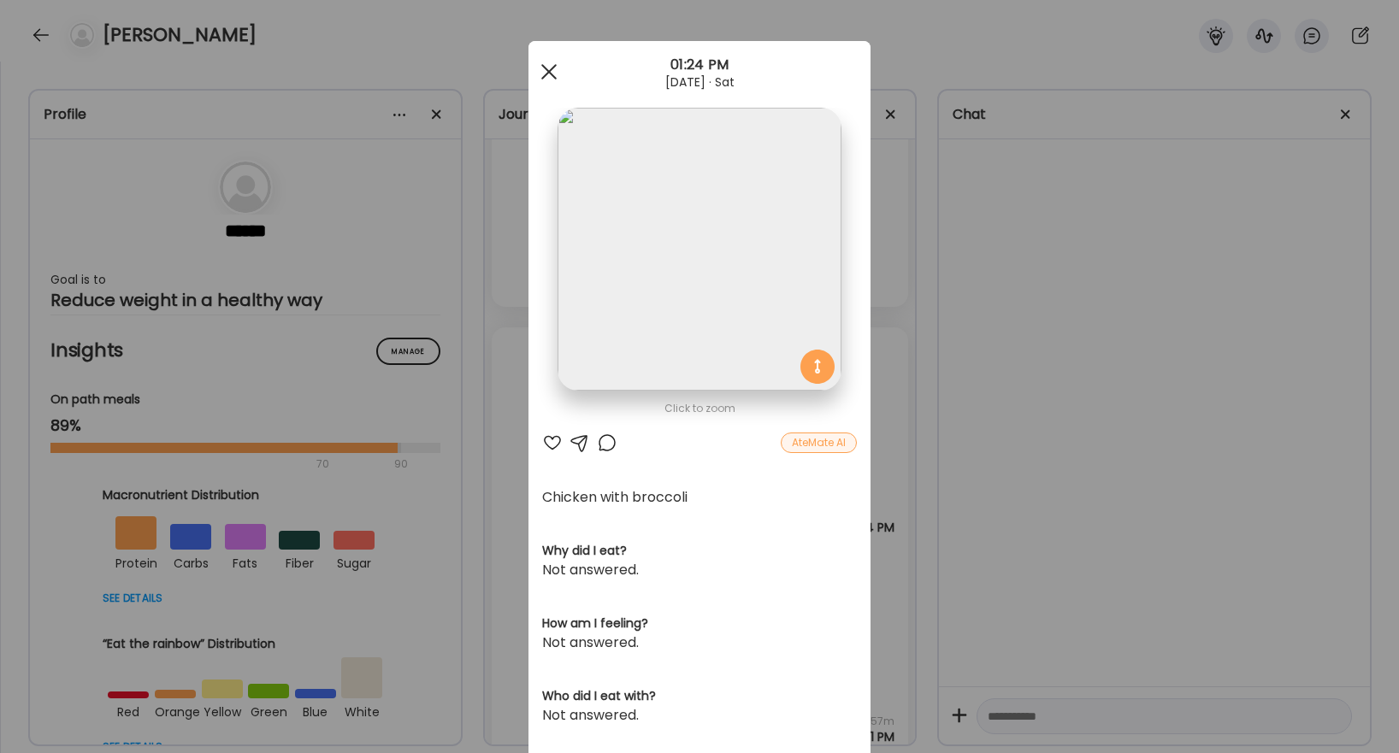
click at [550, 72] on span at bounding box center [548, 71] width 15 height 15
